Goal: Task Accomplishment & Management: Manage account settings

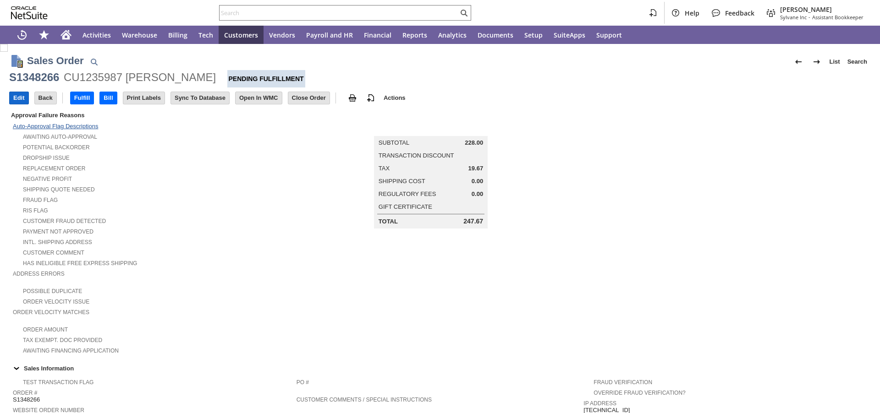
drag, startPoint x: 17, startPoint y: 101, endPoint x: 43, endPoint y: 126, distance: 35.6
click at [17, 101] on input "Edit" at bounding box center [19, 98] width 19 height 12
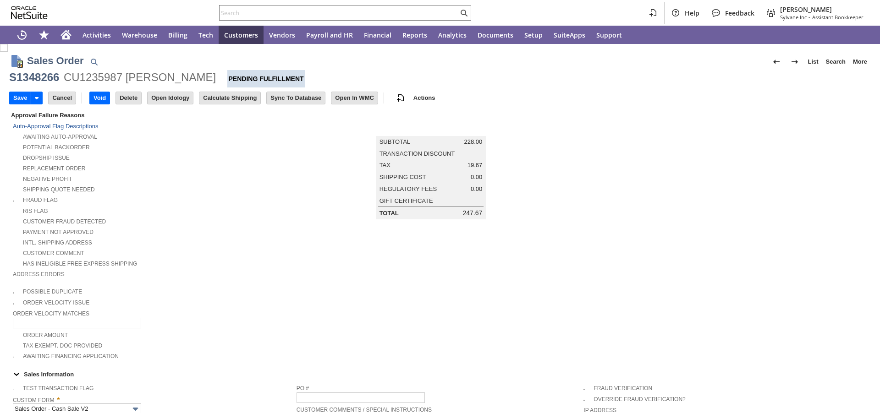
type input "Add"
type input "Copy Previous"
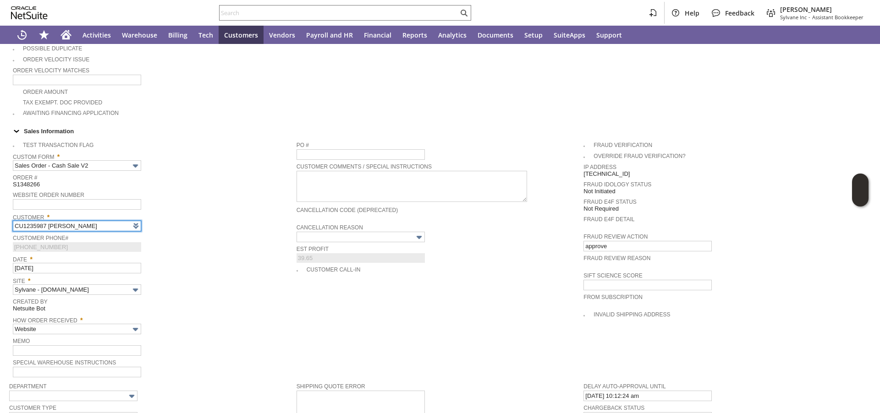
type input "Intelligent Recommendations ⁰"
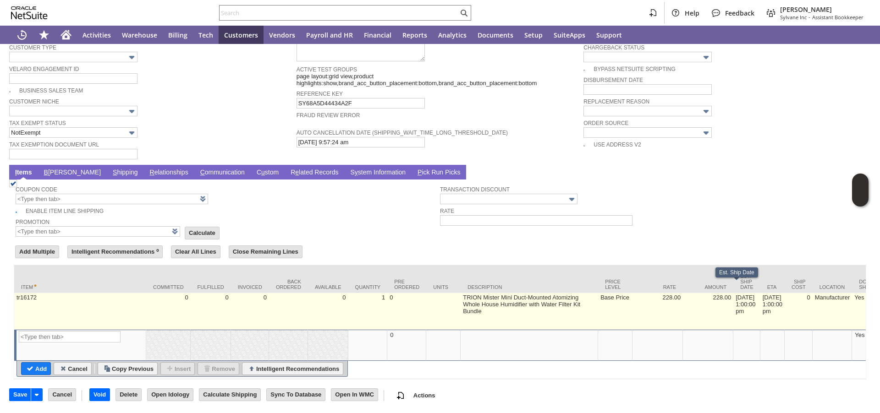
click at [733, 297] on td "8/27/2025 1:00:00 pm" at bounding box center [746, 311] width 27 height 37
type input "8/27/2025 1:00:00 pm"
type input "OK"
type input "Make Copy"
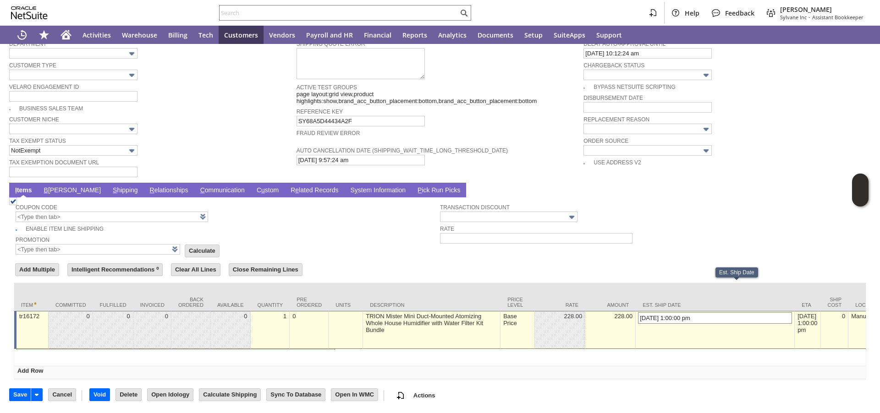
scroll to position [600, 0]
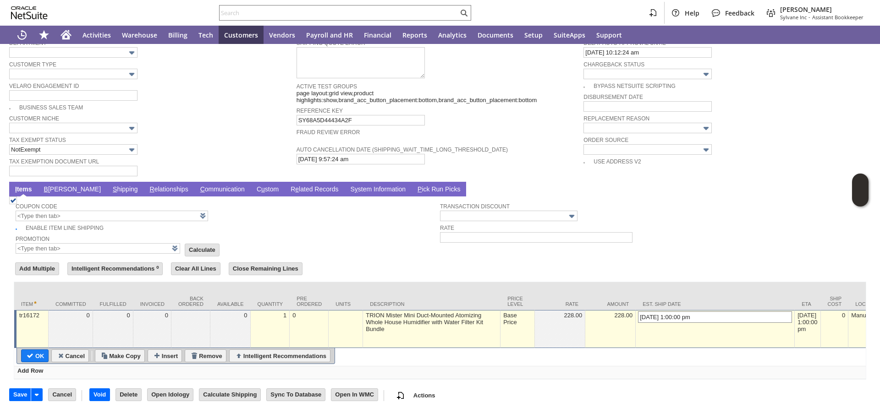
click at [638, 312] on input "8/27/2025 1:00:00 pm" at bounding box center [715, 317] width 154 height 11
type input "8/29/2025 1:00:00 pm"
type input "Add"
type input "Copy Previous"
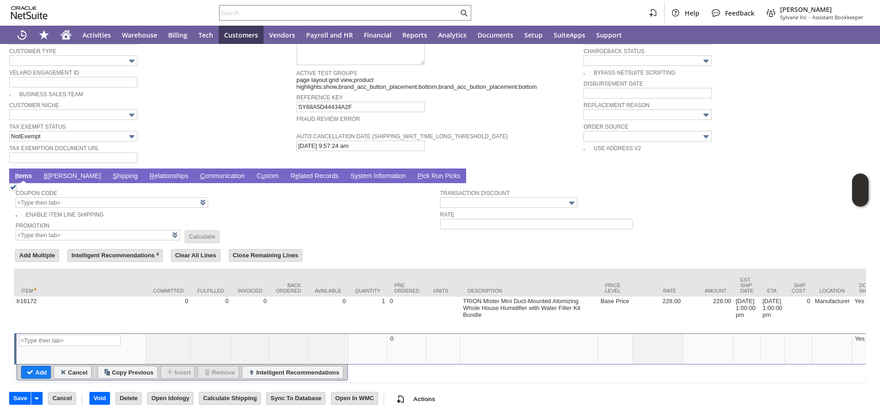
click at [110, 181] on link "S hipping" at bounding box center [125, 176] width 30 height 9
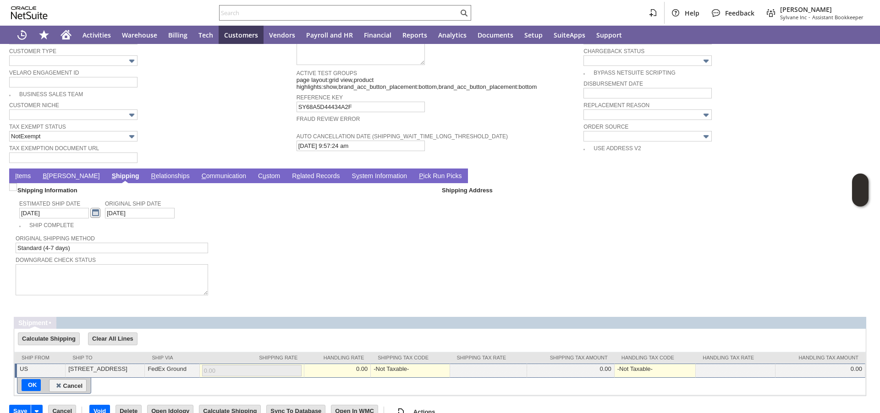
click at [90, 218] on link at bounding box center [95, 213] width 10 height 10
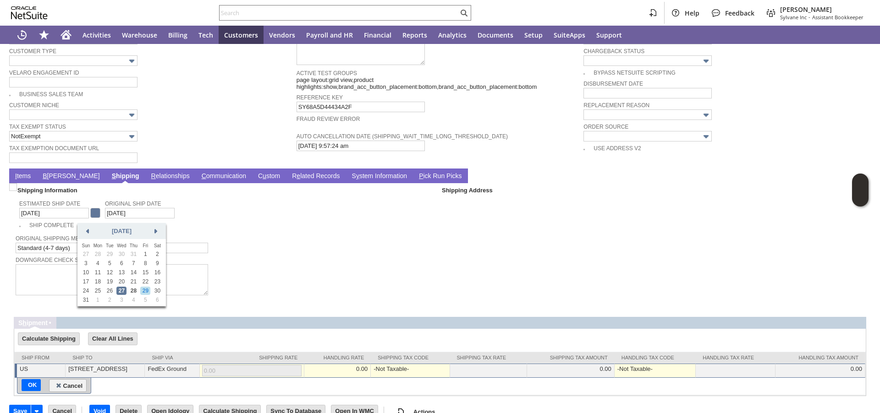
click at [146, 292] on link "29" at bounding box center [145, 291] width 10 height 8
type input "8/29/2025"
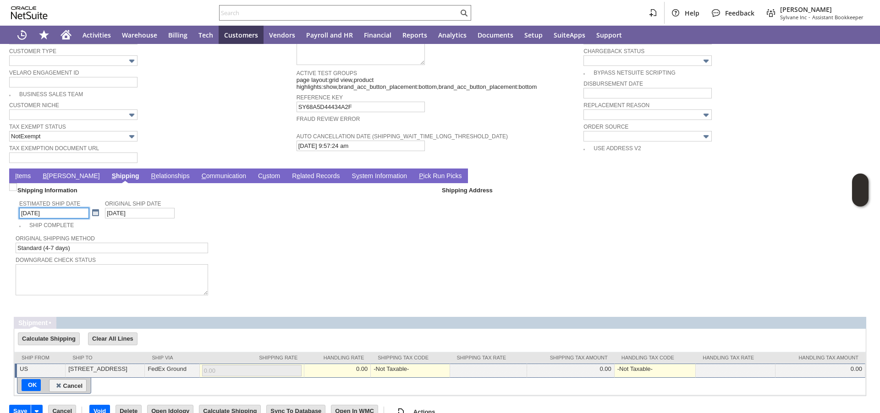
scroll to position [622, 0]
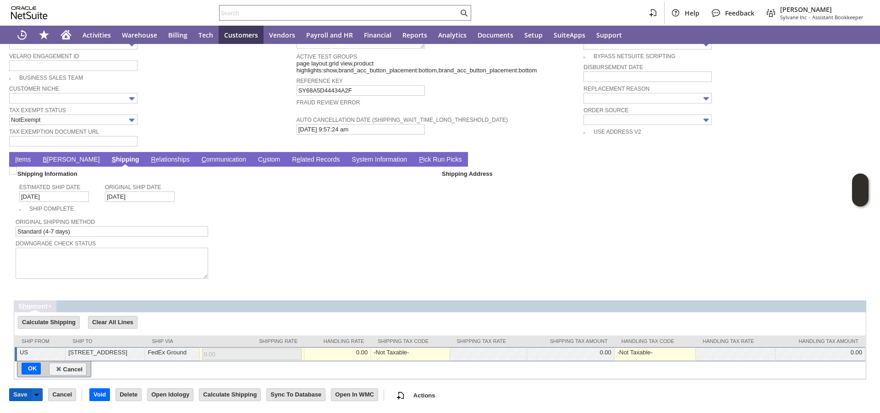
click at [15, 397] on input "Save" at bounding box center [20, 395] width 21 height 12
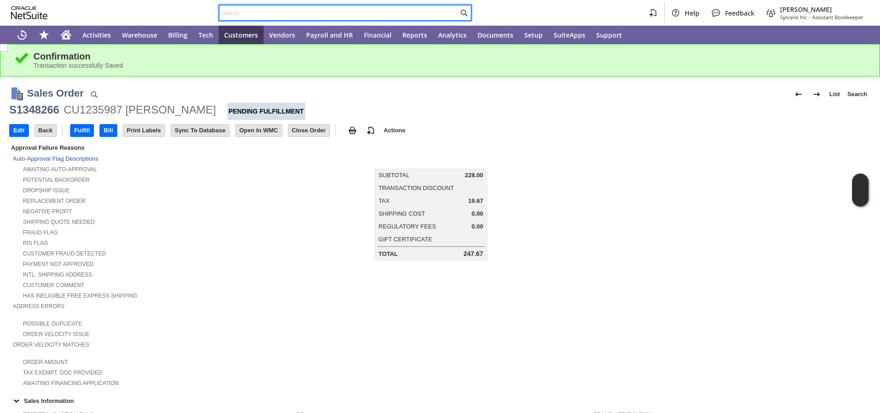
click at [272, 14] on input "text" at bounding box center [338, 12] width 239 height 11
paste input "P218964"
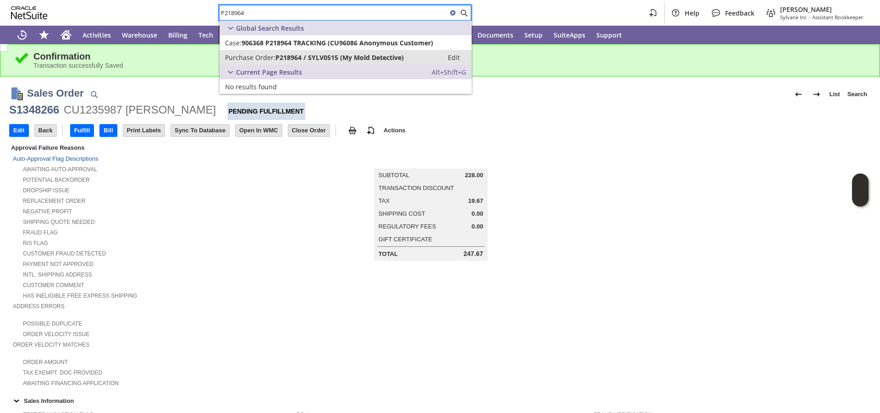
type input "P218964"
click at [263, 57] on span "Purchase Order:" at bounding box center [250, 57] width 50 height 9
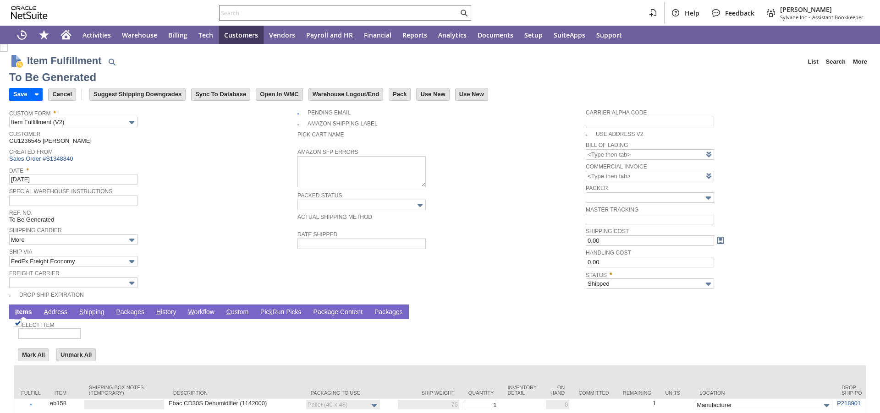
type input "Add"
click at [131, 312] on link "P ackages" at bounding box center [130, 312] width 33 height 9
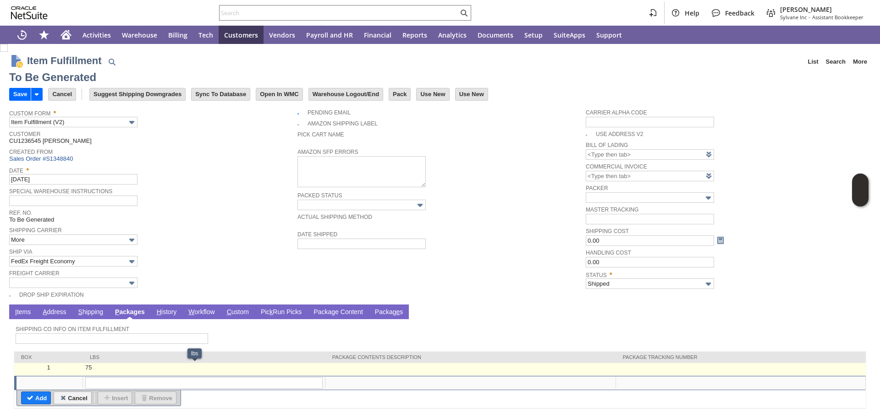
click at [643, 370] on td at bounding box center [741, 369] width 250 height 13
type input "OK"
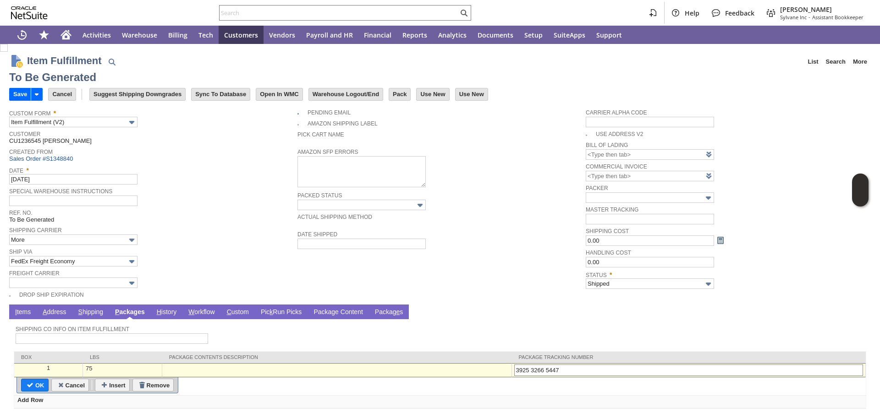
drag, startPoint x: 565, startPoint y: 370, endPoint x: 658, endPoint y: 369, distance: 93.5
click at [566, 370] on input "3925 3266 5447" at bounding box center [688, 370] width 349 height 11
click at [550, 370] on input "3925 32665447" at bounding box center [688, 370] width 349 height 11
type input "392532665447"
type input "Add"
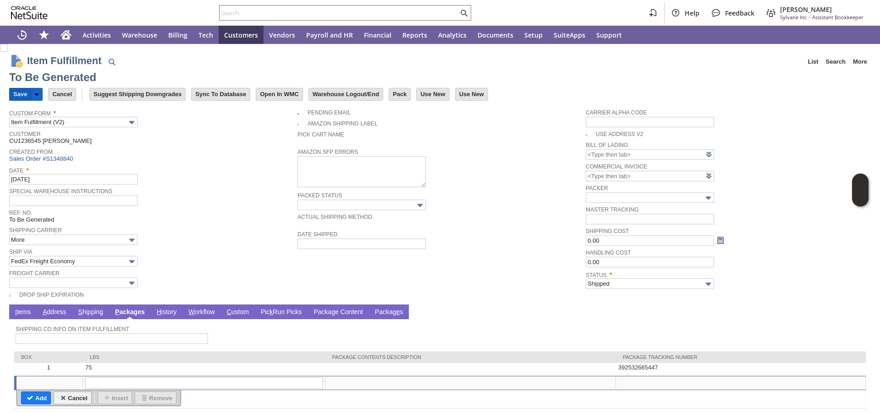
click at [20, 99] on input "Save" at bounding box center [20, 94] width 21 height 12
